Goal: Use online tool/utility: Utilize a website feature to perform a specific function

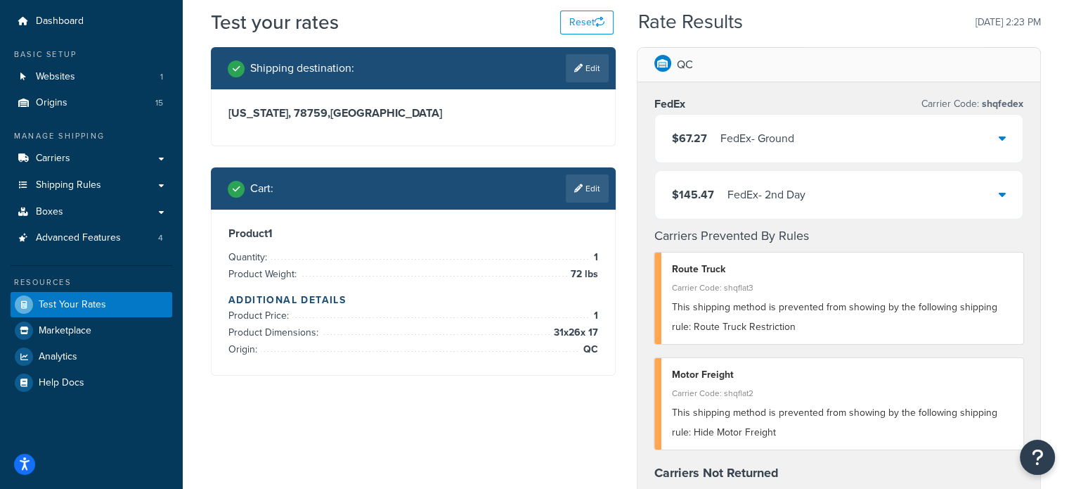
scroll to position [42, 0]
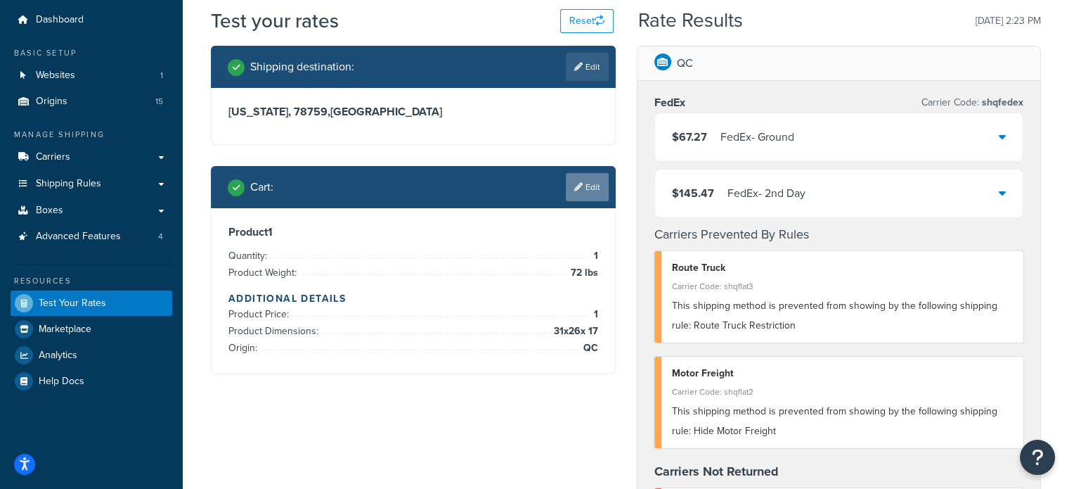
click at [587, 182] on link "Edit" at bounding box center [587, 187] width 43 height 28
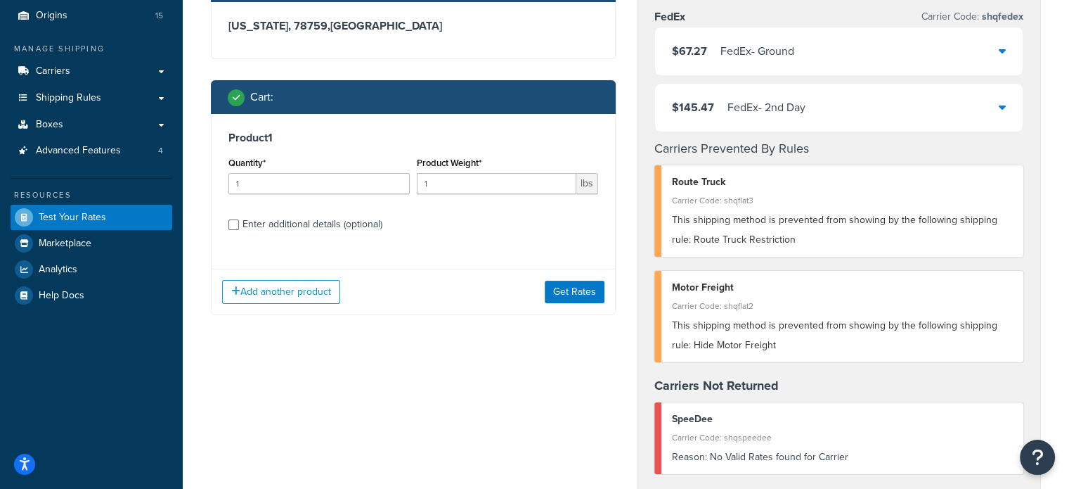
scroll to position [127, 0]
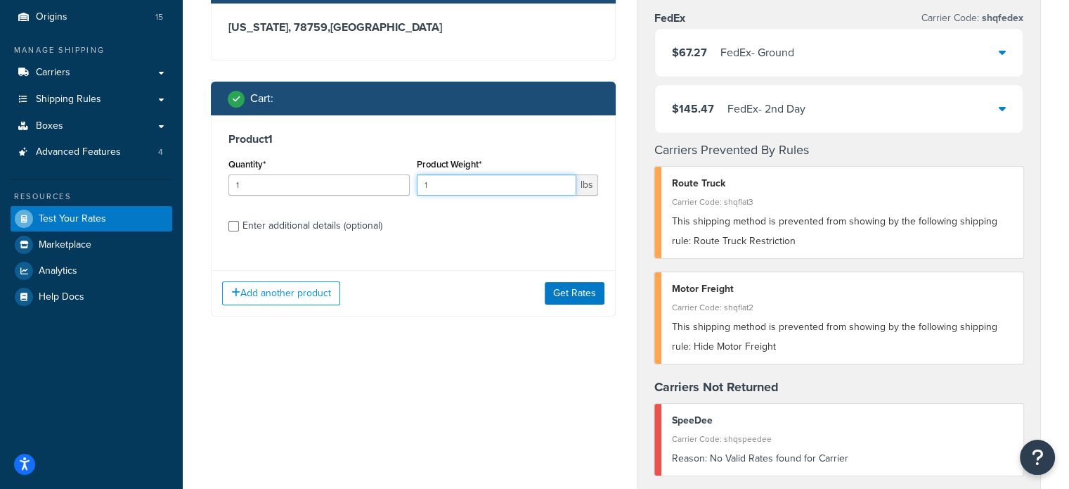
click at [458, 189] on input "1" at bounding box center [497, 184] width 160 height 21
type input "1"
type input "67"
click at [233, 226] on input "Enter additional details (optional)" at bounding box center [233, 226] width 11 height 11
checkbox input "true"
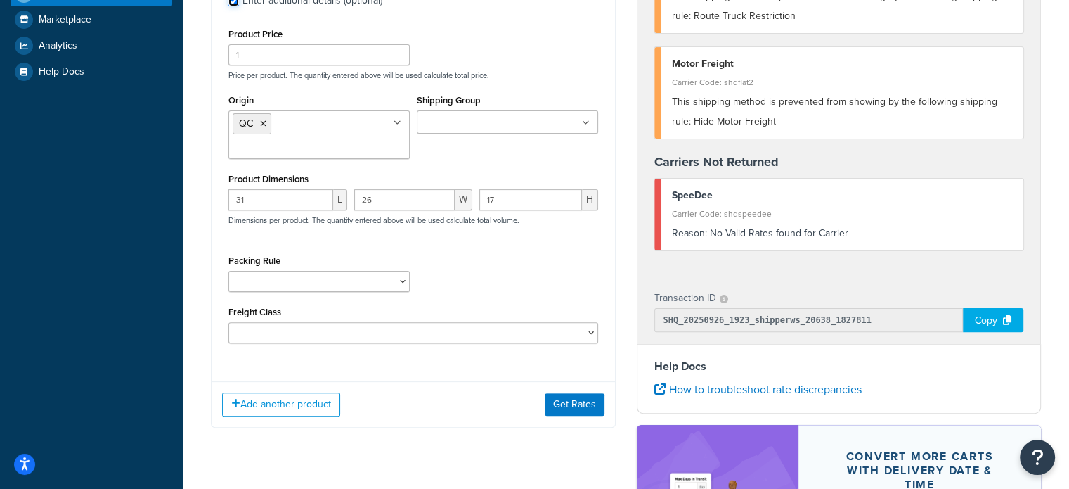
scroll to position [354, 0]
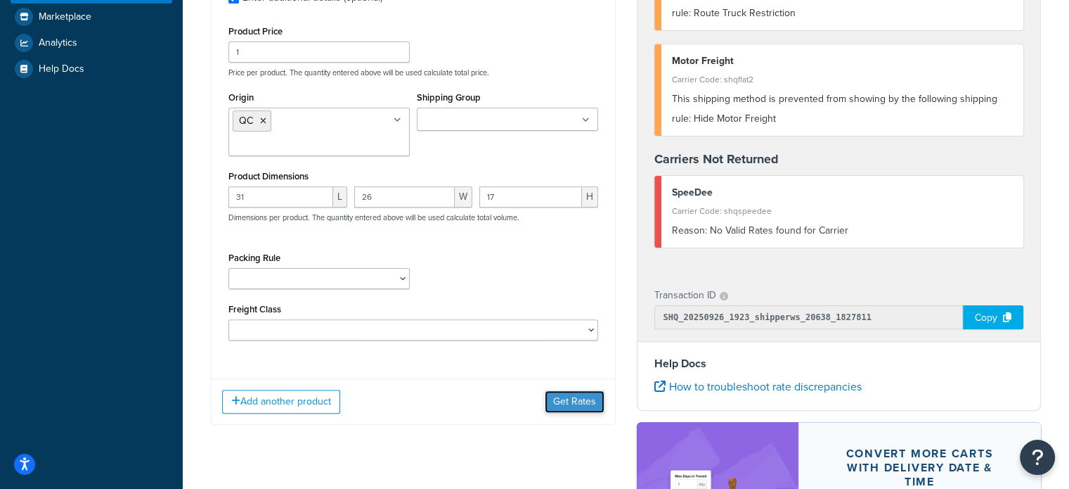
click at [576, 399] on button "Get Rates" at bounding box center [575, 401] width 60 height 22
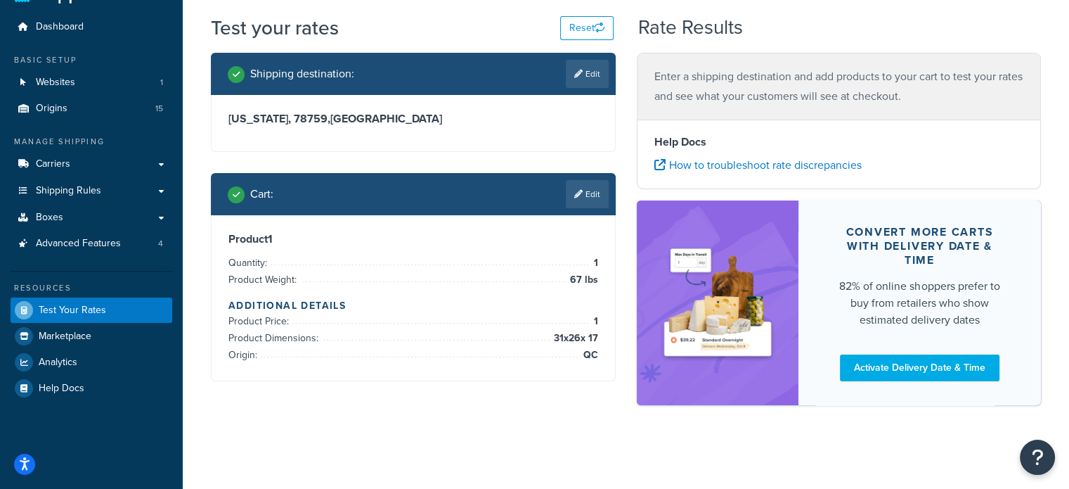
scroll to position [0, 0]
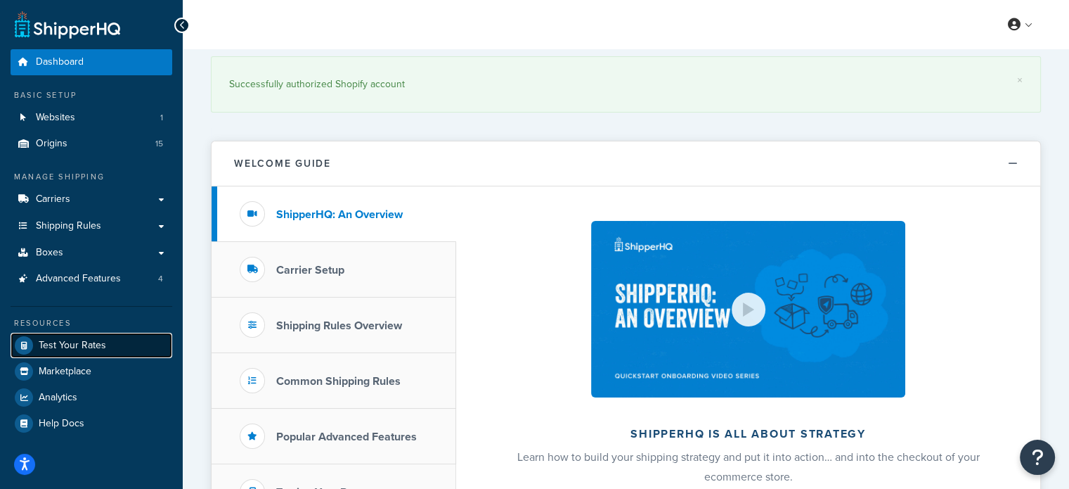
click at [79, 350] on span "Test Your Rates" at bounding box center [72, 346] width 67 height 12
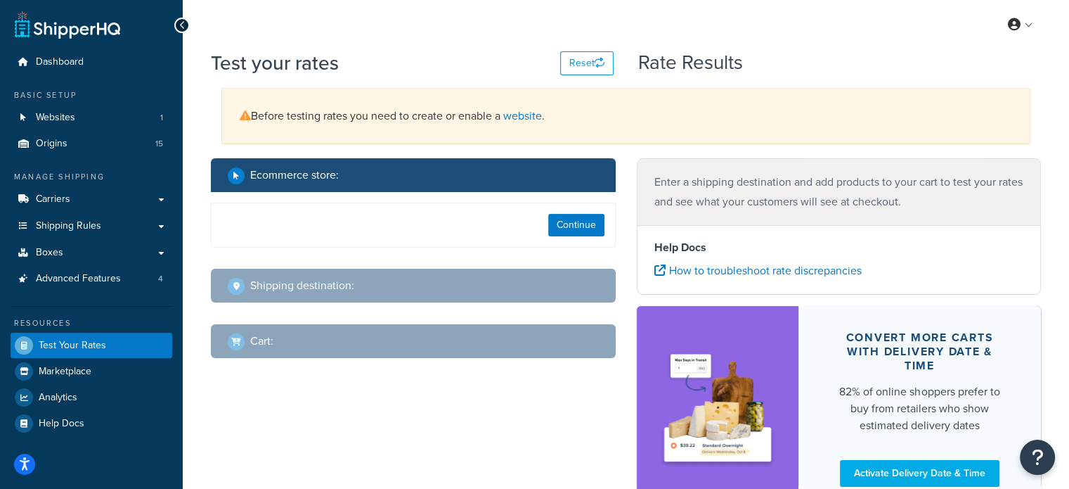
select select "[GEOGRAPHIC_DATA]"
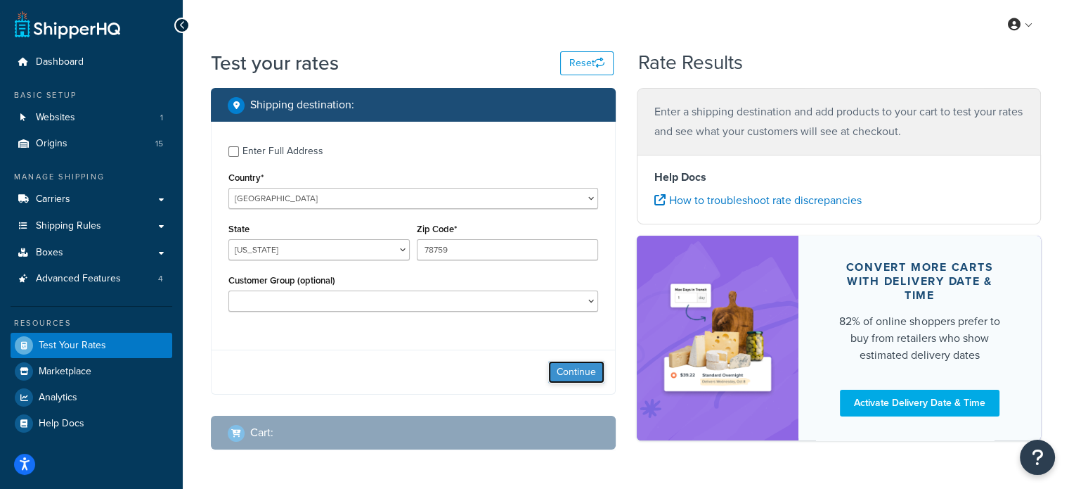
click at [579, 370] on button "Continue" at bounding box center [576, 372] width 56 height 22
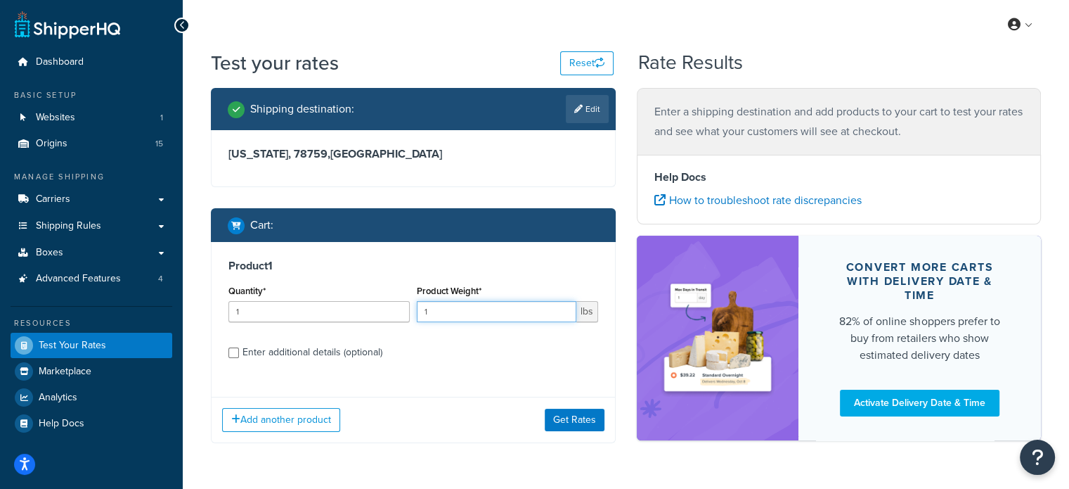
click at [444, 309] on input "1" at bounding box center [497, 311] width 160 height 21
type input "1"
type input "67"
click at [233, 355] on input "Enter additional details (optional)" at bounding box center [233, 352] width 11 height 11
checkbox input "true"
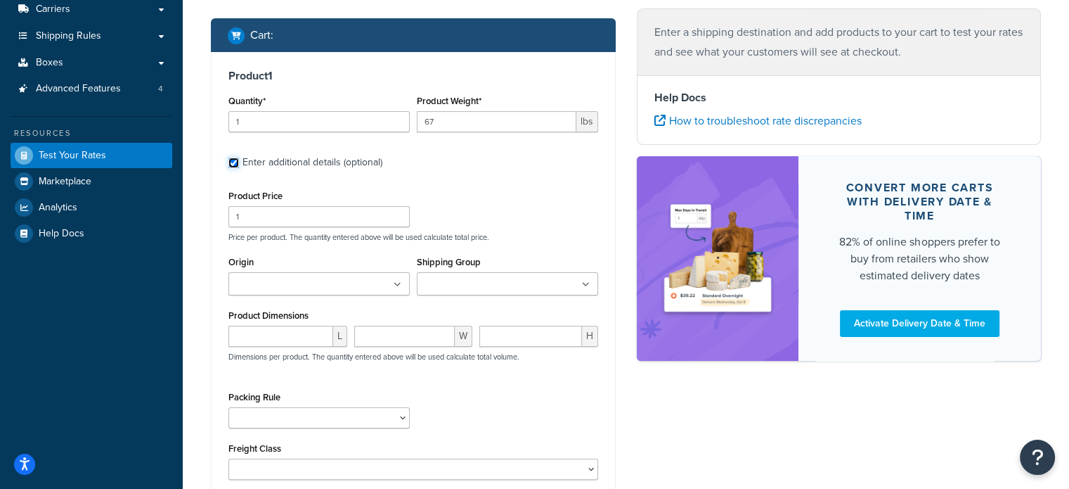
scroll to position [191, 0]
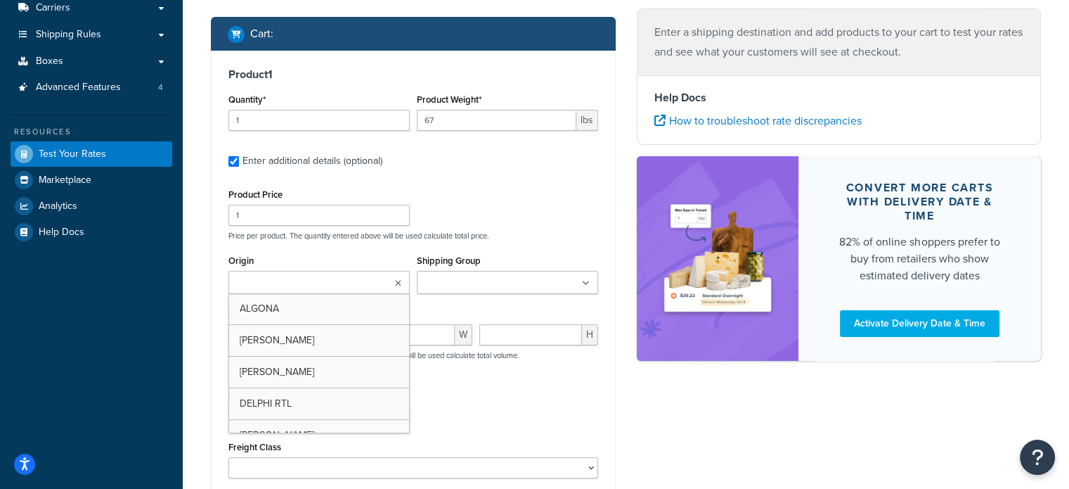
click at [359, 283] on ul at bounding box center [318, 282] width 181 height 23
type input "qc"
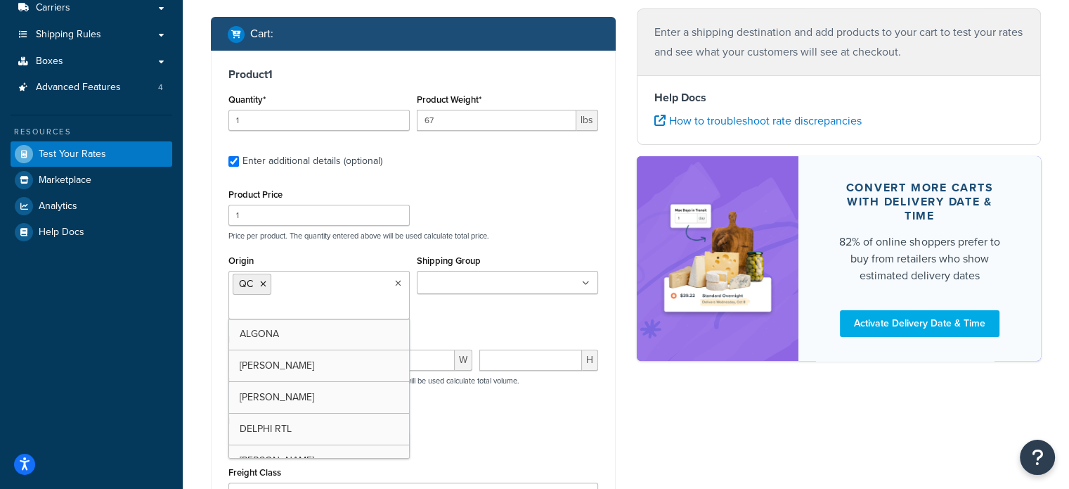
click at [470, 314] on div "Origin QC ALGONA AMES CLINTON DELPHI RTL GUYMON IOWA MANCHESTER MINNESOTA MISSO…" at bounding box center [413, 290] width 377 height 79
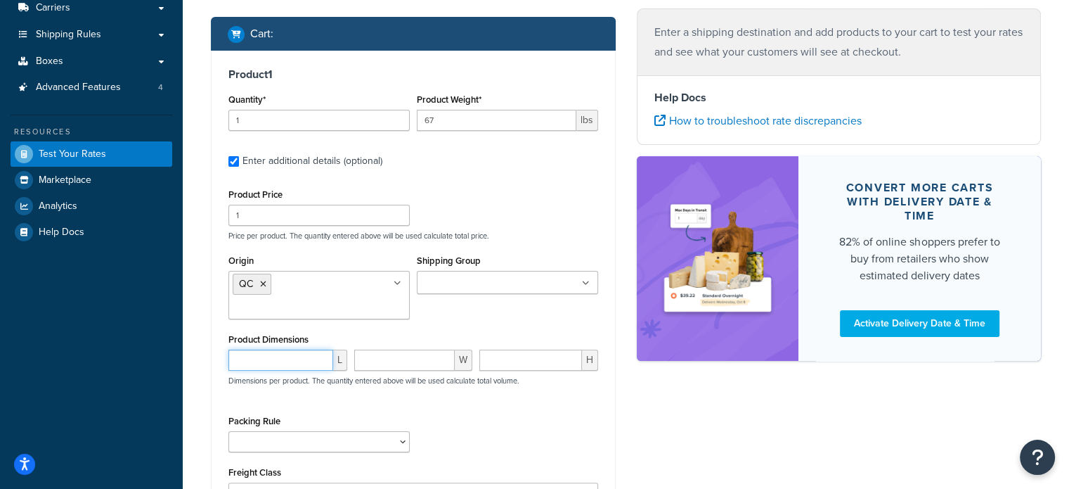
click at [265, 361] on input "number" at bounding box center [280, 359] width 105 height 21
type input "31"
type input "26"
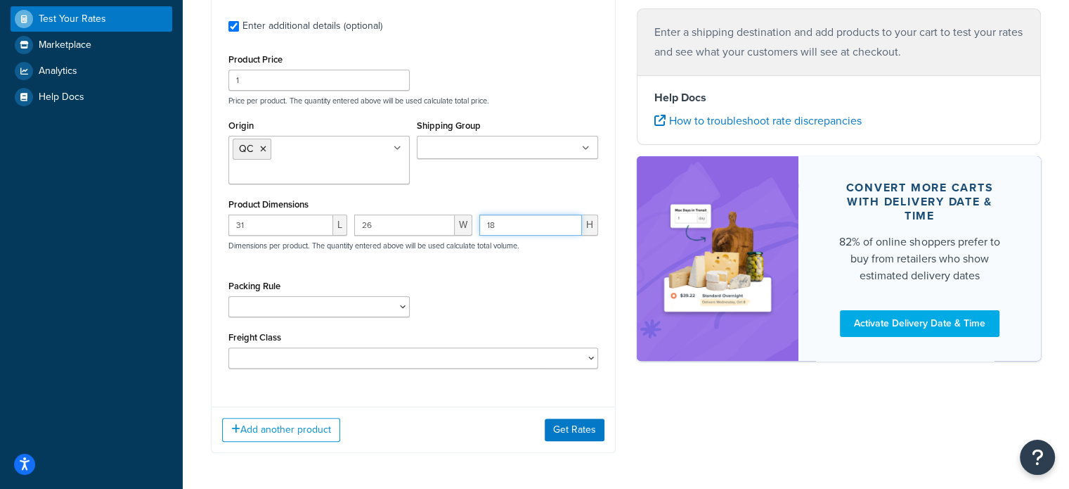
scroll to position [380, 0]
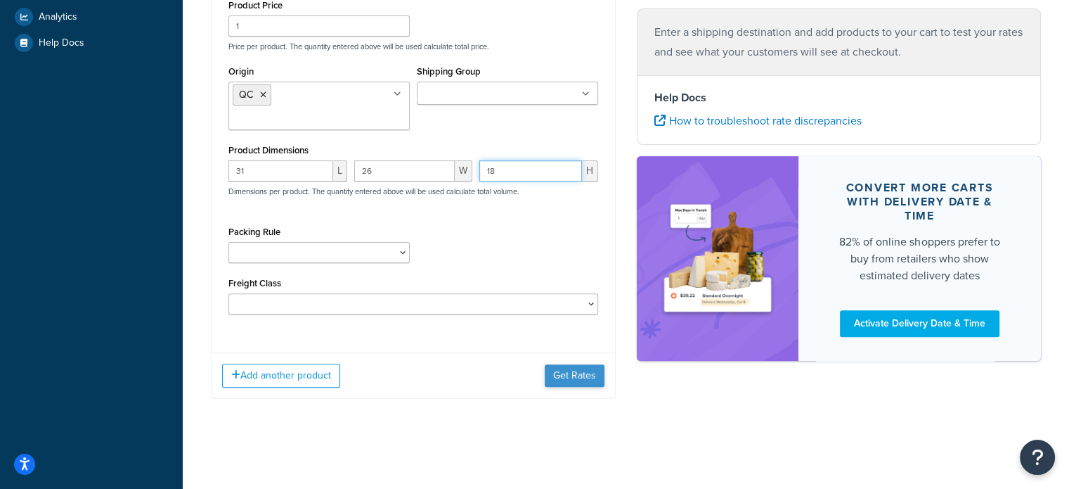
type input "18"
click at [567, 371] on button "Get Rates" at bounding box center [575, 375] width 60 height 22
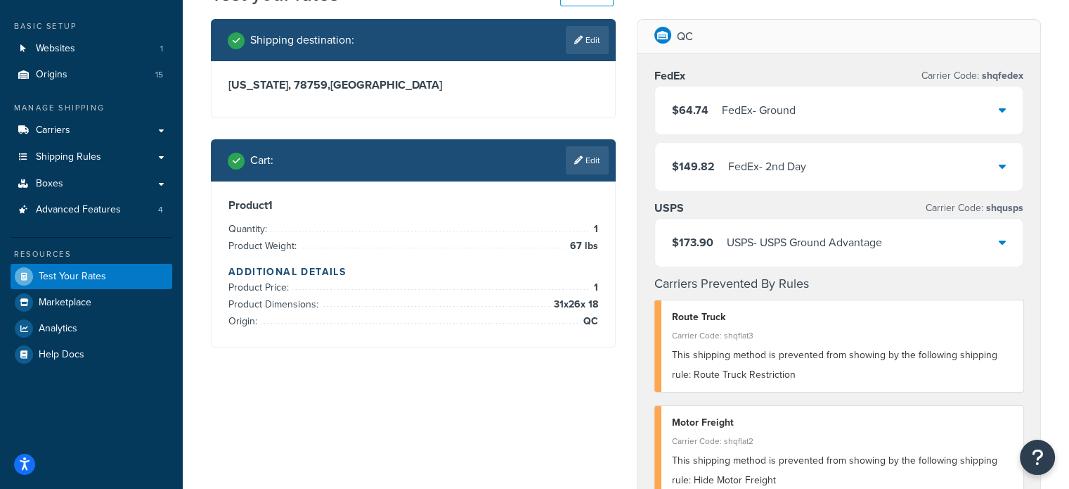
scroll to position [40, 0]
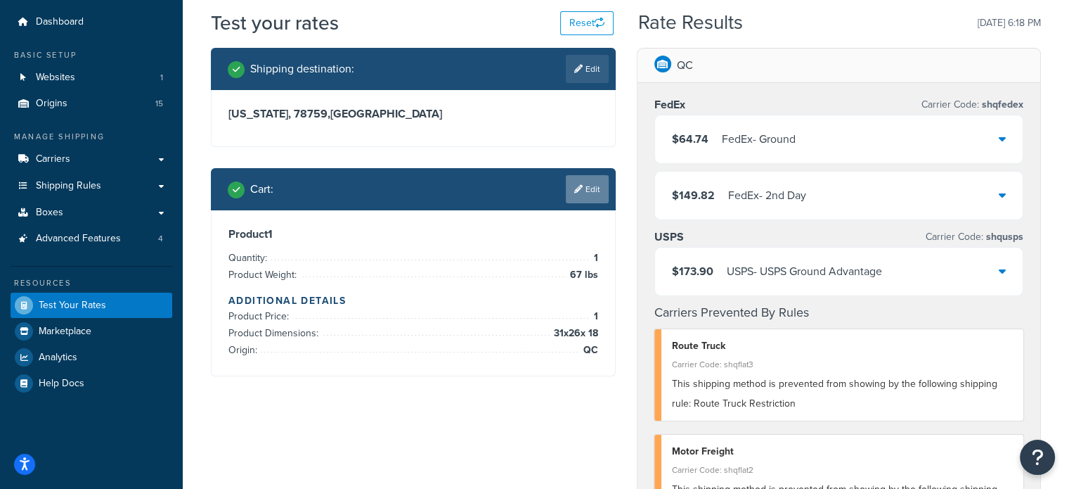
click at [578, 187] on icon at bounding box center [578, 189] width 8 height 8
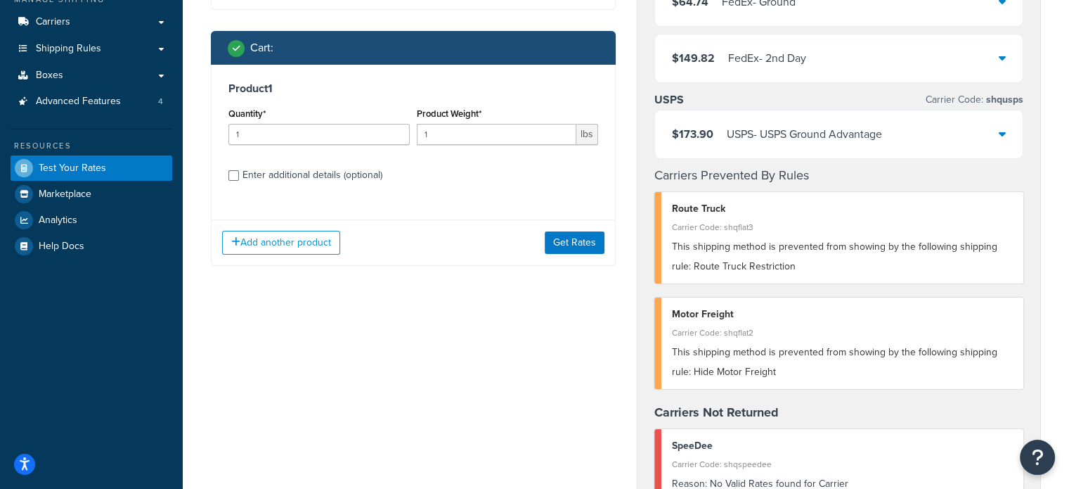
scroll to position [179, 0]
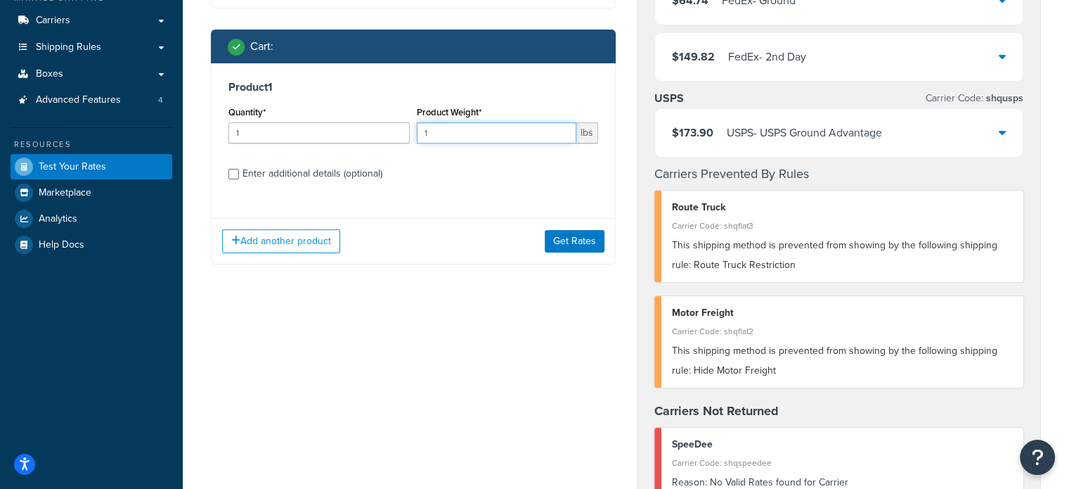
click at [453, 136] on input "1" at bounding box center [497, 132] width 160 height 21
type input "92"
click at [238, 171] on input "Enter additional details (optional)" at bounding box center [233, 174] width 11 height 11
checkbox input "true"
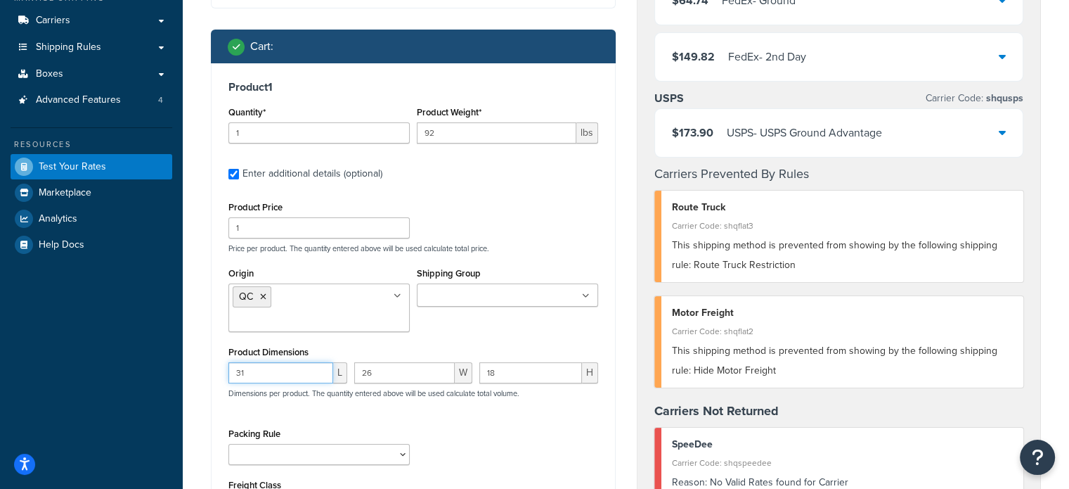
click at [278, 372] on input "31" at bounding box center [280, 372] width 105 height 21
type input "32"
type input "29"
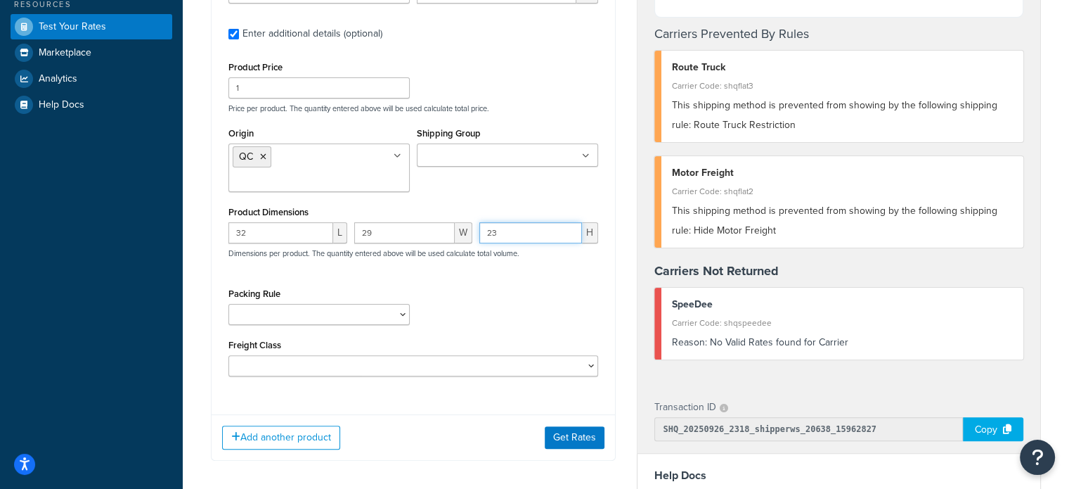
scroll to position [325, 0]
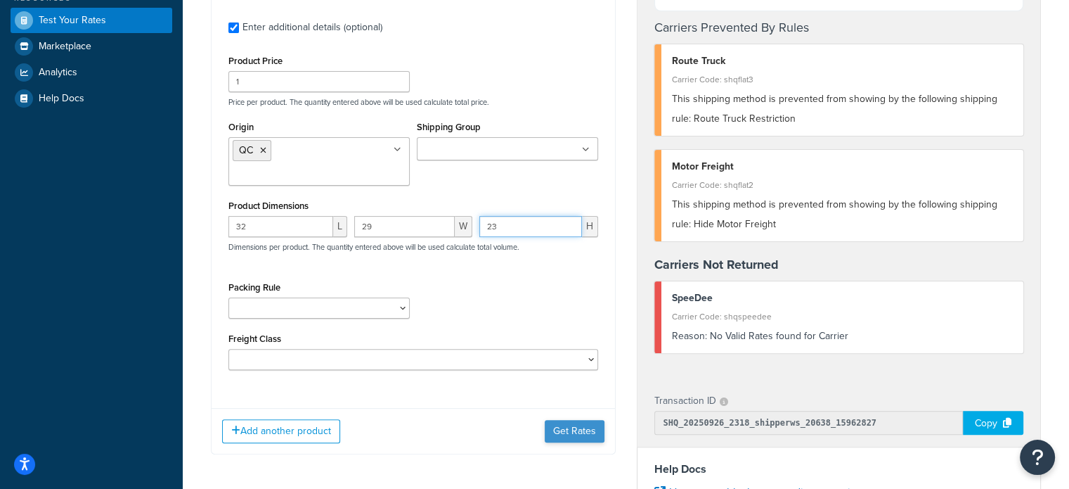
type input "23"
click at [563, 425] on button "Get Rates" at bounding box center [575, 431] width 60 height 22
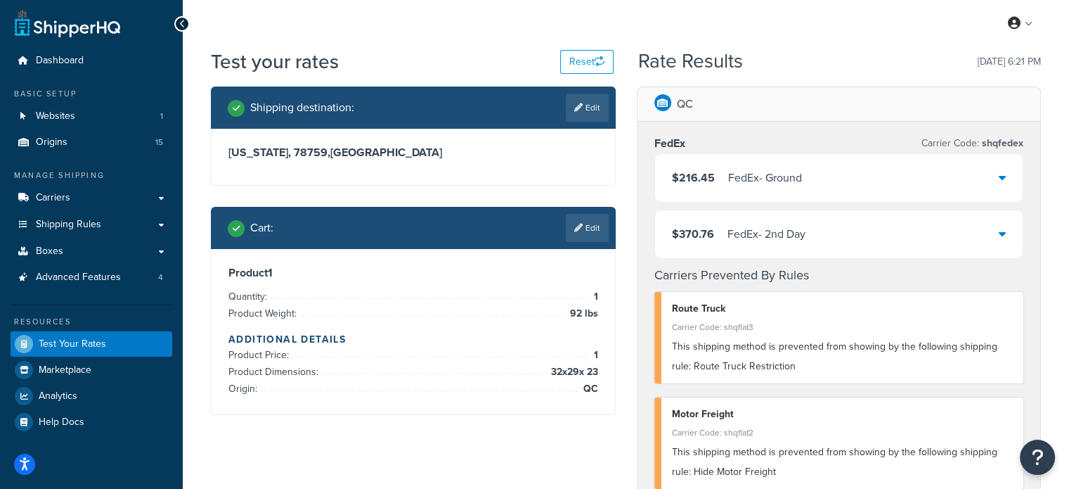
scroll to position [0, 0]
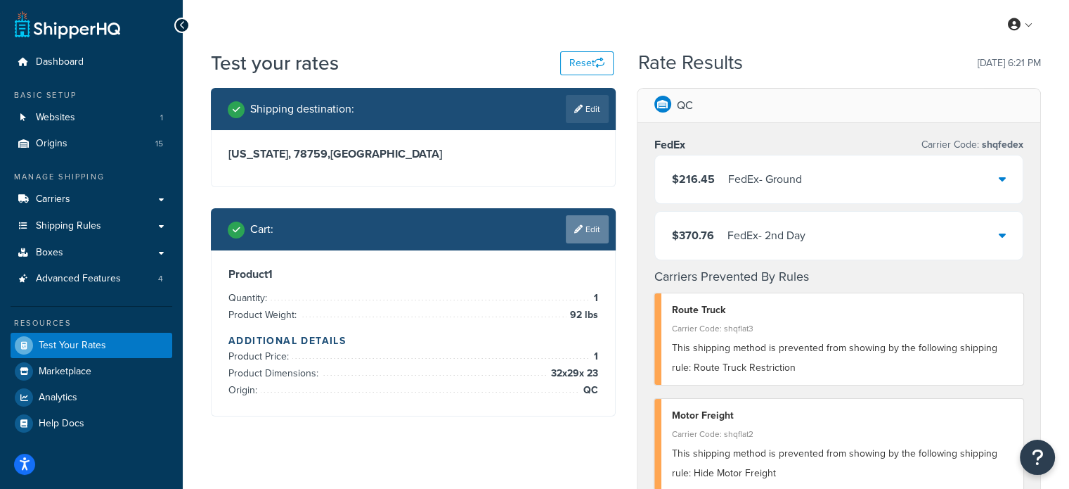
click at [578, 225] on icon at bounding box center [578, 229] width 8 height 8
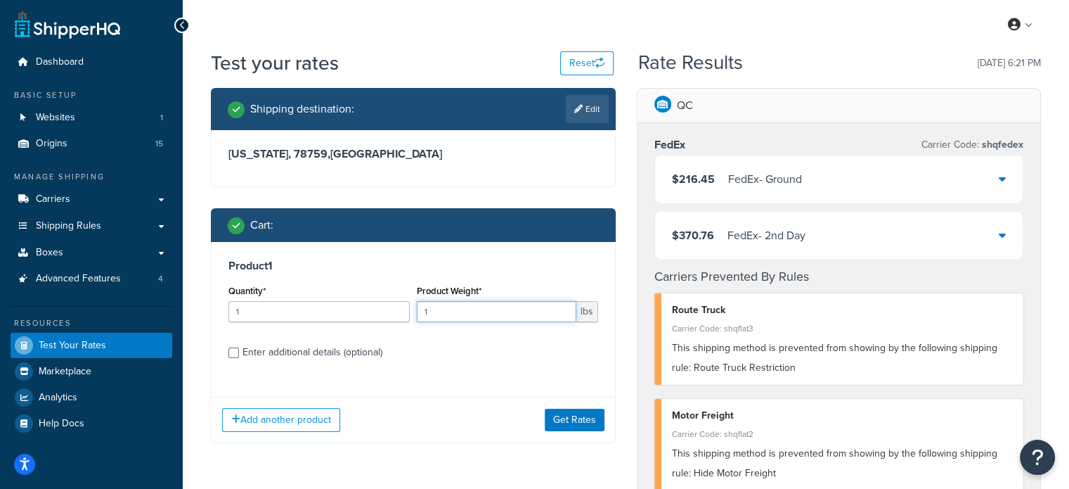
click at [484, 314] on input "1" at bounding box center [497, 311] width 160 height 21
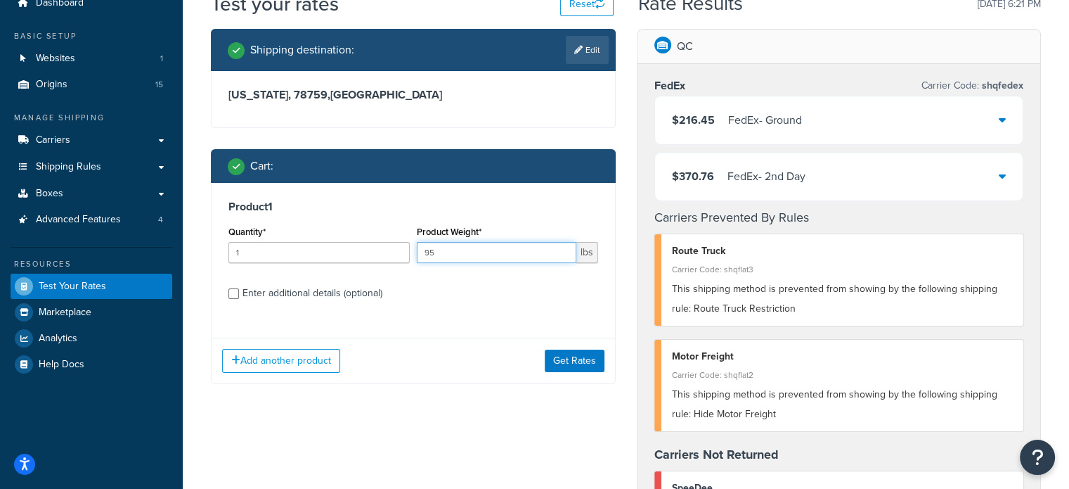
scroll to position [63, 0]
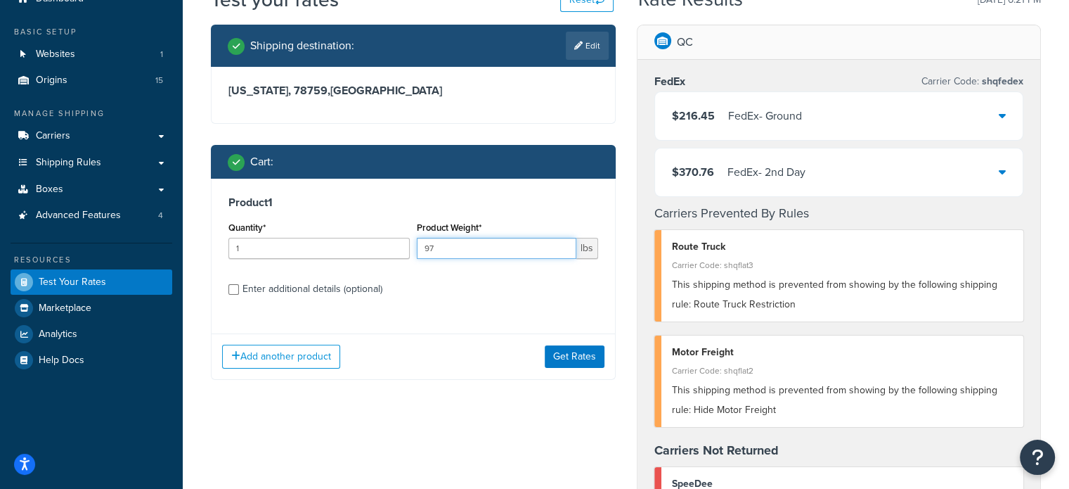
type input "97"
click at [231, 290] on input "Enter additional details (optional)" at bounding box center [233, 289] width 11 height 11
checkbox input "true"
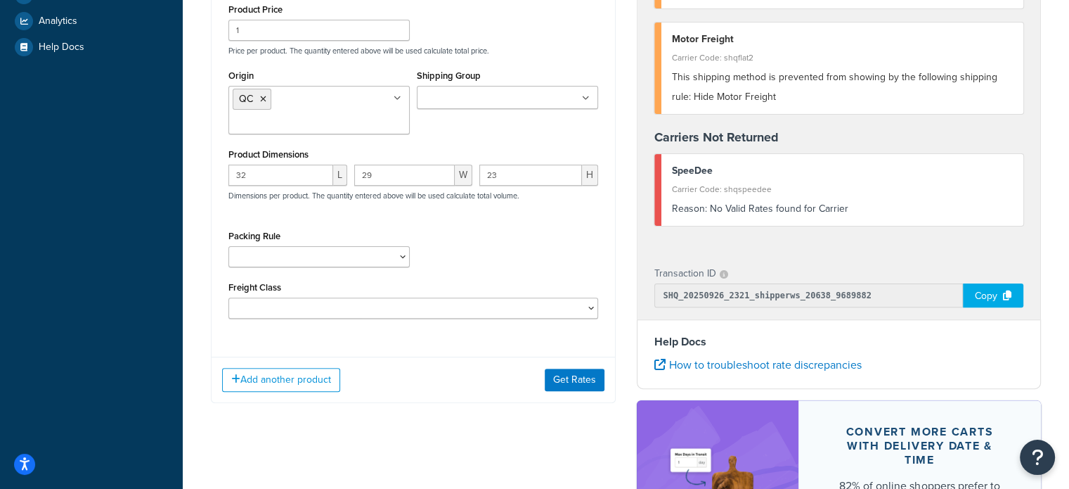
scroll to position [391, 0]
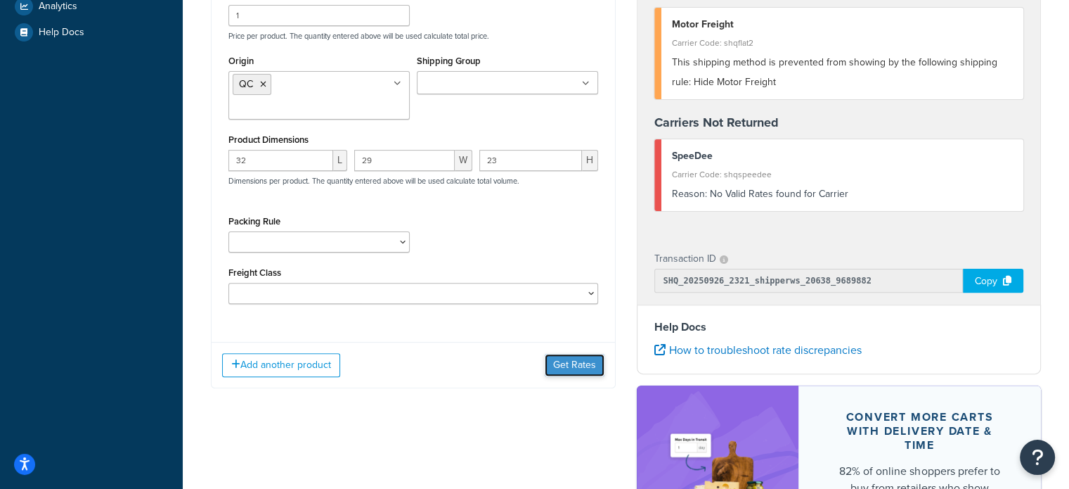
click at [593, 359] on button "Get Rates" at bounding box center [575, 365] width 60 height 22
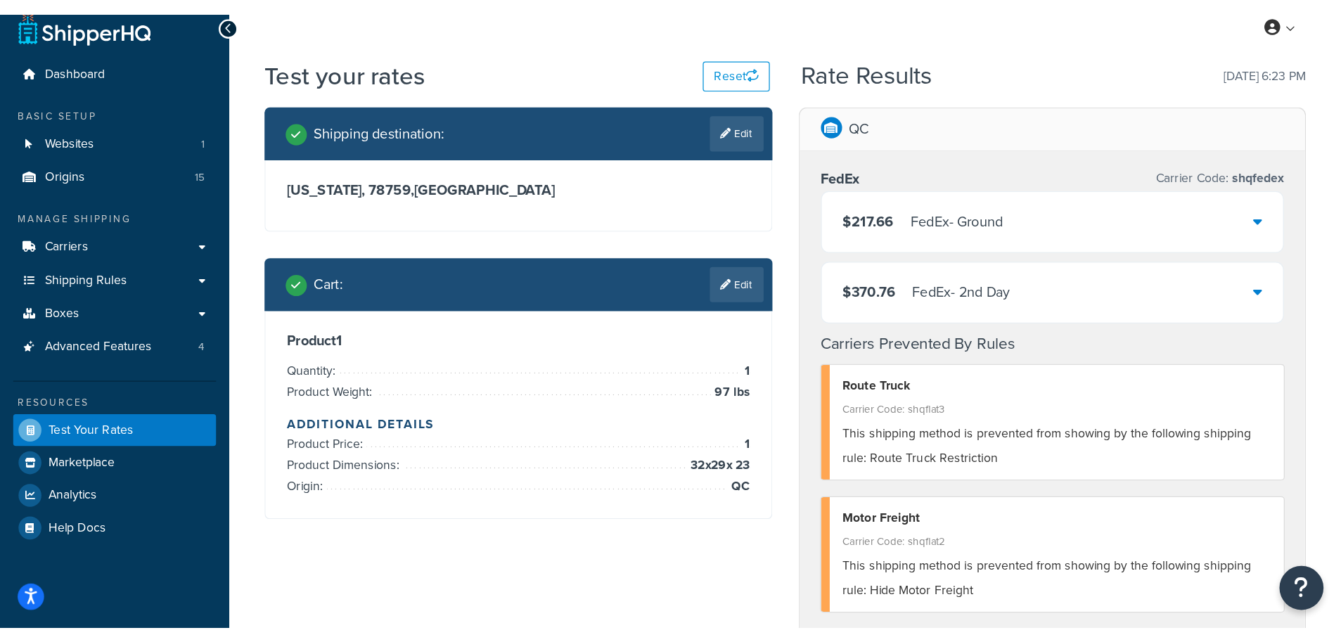
scroll to position [0, 0]
